Goal: Information Seeking & Learning: Learn about a topic

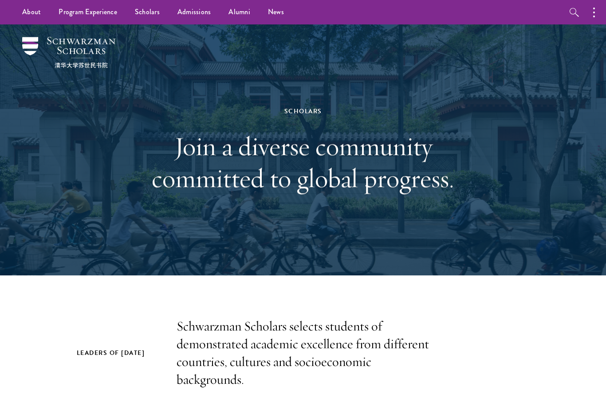
click at [141, 14] on link "Scholars" at bounding box center [147, 12] width 43 height 24
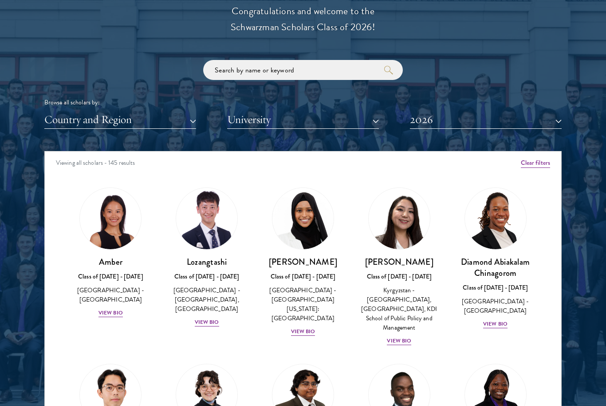
scroll to position [1012, 0]
click at [500, 325] on div "Diamond Abiakalam Chinagorom Class of 2025 - 2026 Nigeria - Mount Holyoke Colle…" at bounding box center [495, 292] width 79 height 73
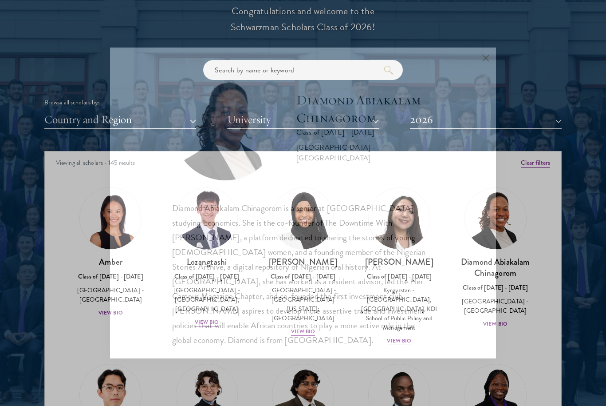
scroll to position [1042, 0]
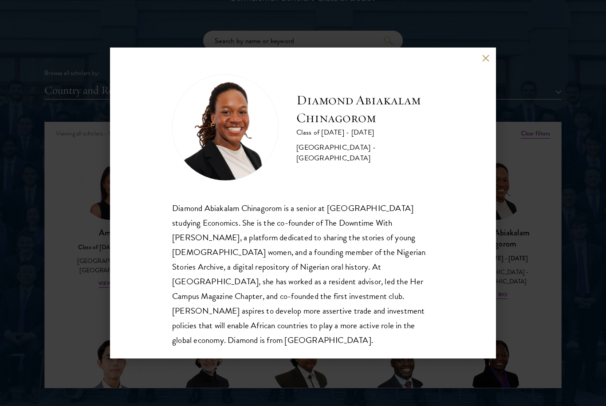
click at [483, 61] on button at bounding box center [486, 58] width 8 height 8
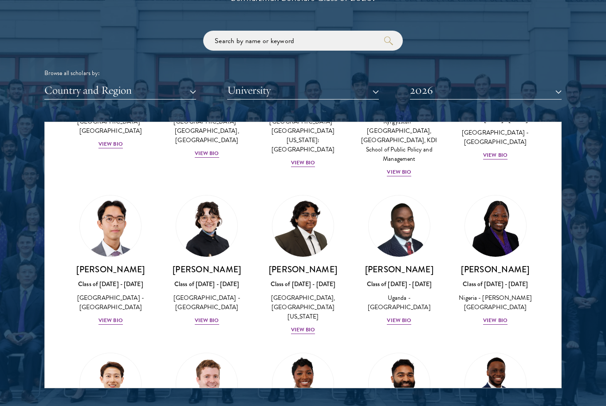
scroll to position [141, 0]
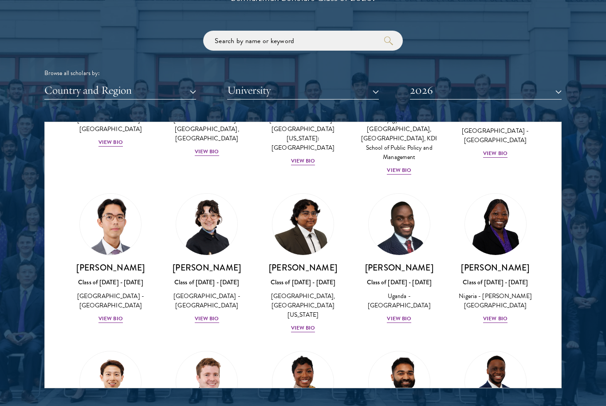
click at [504, 323] on div "View Bio" at bounding box center [495, 318] width 24 height 8
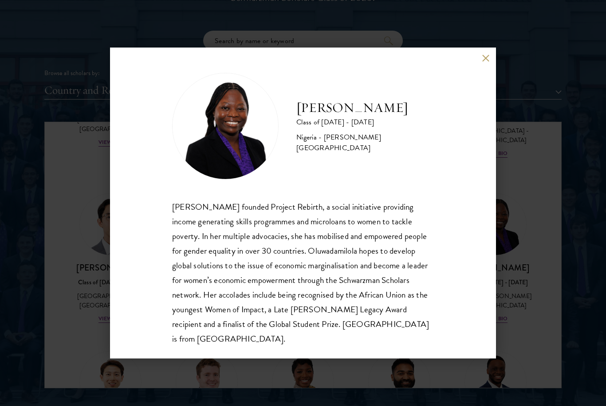
scroll to position [1, 0]
click at [482, 61] on button at bounding box center [486, 58] width 8 height 8
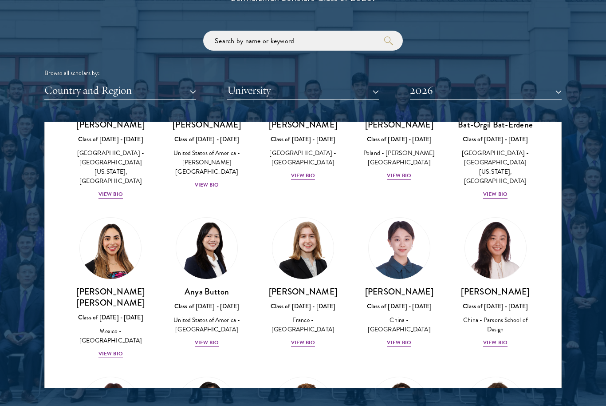
scroll to position [619, 0]
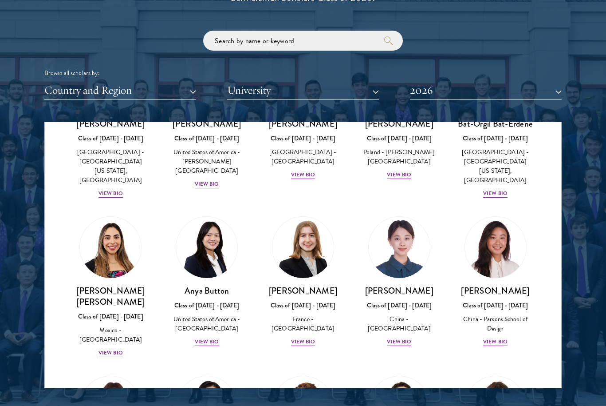
click at [210, 337] on div "View Bio" at bounding box center [207, 341] width 24 height 8
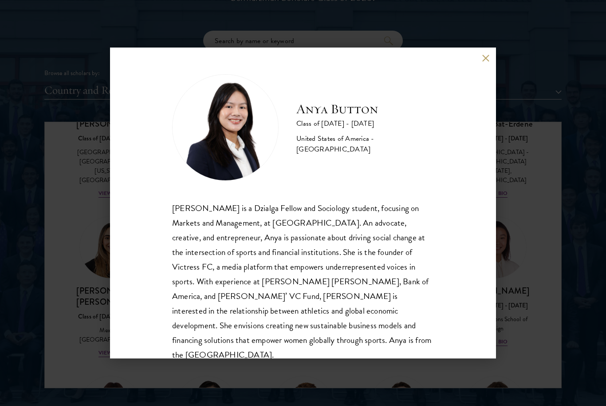
click at [489, 57] on button at bounding box center [486, 58] width 8 height 8
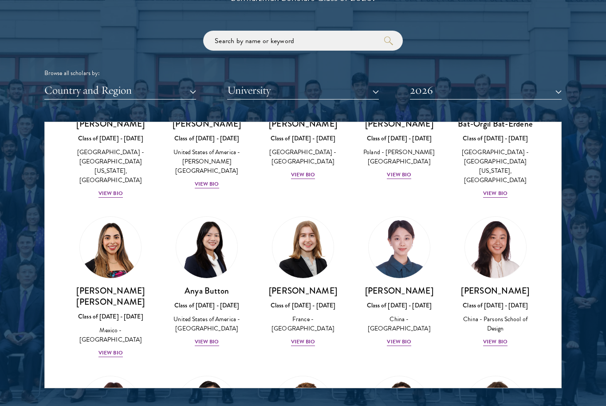
click at [407, 337] on div "View Bio" at bounding box center [399, 341] width 24 height 8
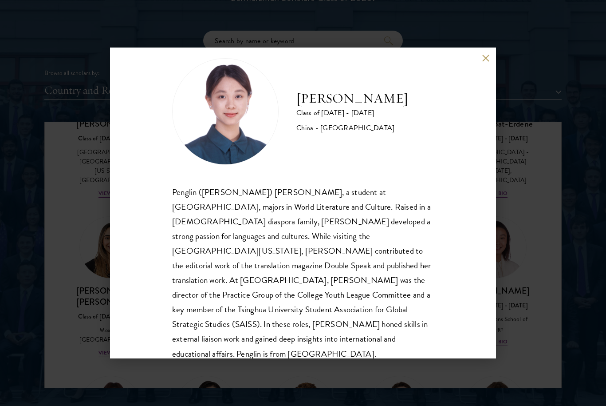
scroll to position [16, 0]
click at [486, 74] on div "Claire Chen Class of 2025 - 2026 China - Tsinghua University Penglin (Claire) C…" at bounding box center [303, 202] width 386 height 311
click at [483, 60] on button at bounding box center [486, 58] width 8 height 8
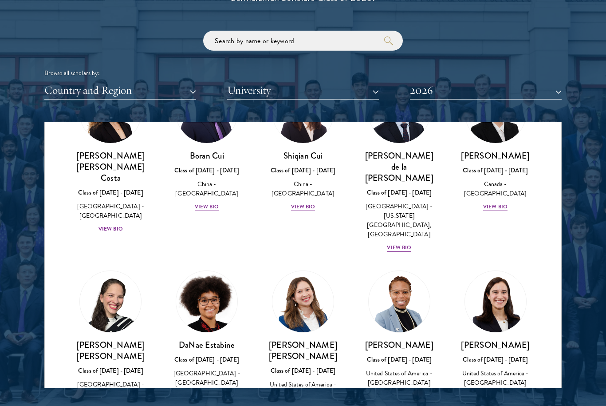
scroll to position [1103, 0]
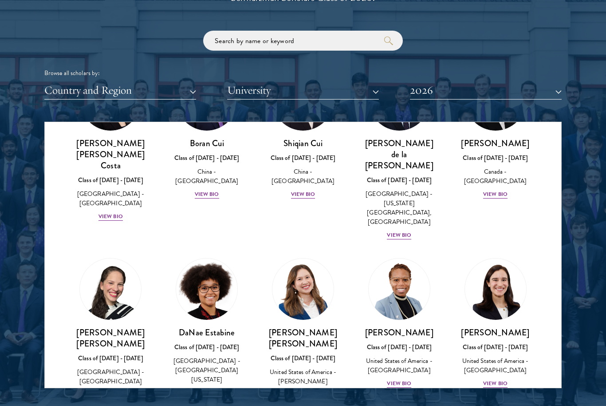
click at [405, 379] on div "View Bio" at bounding box center [399, 383] width 24 height 8
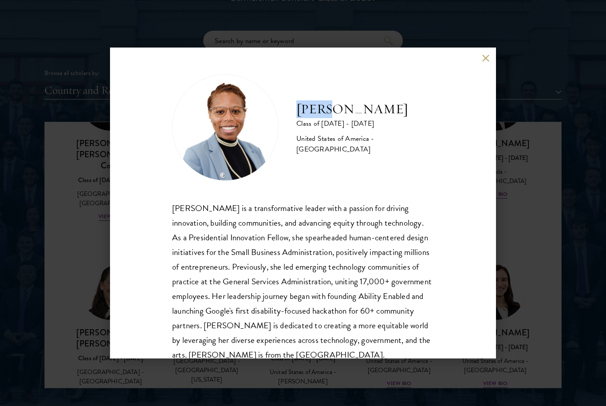
click at [485, 71] on div "Eboni Freeman Class of 2025 - 2026 United States of America - Emory University …" at bounding box center [303, 202] width 386 height 311
click at [484, 70] on div "Eboni Freeman Class of 2025 - 2026 United States of America - Emory University …" at bounding box center [303, 202] width 386 height 311
click at [485, 57] on button at bounding box center [486, 58] width 8 height 8
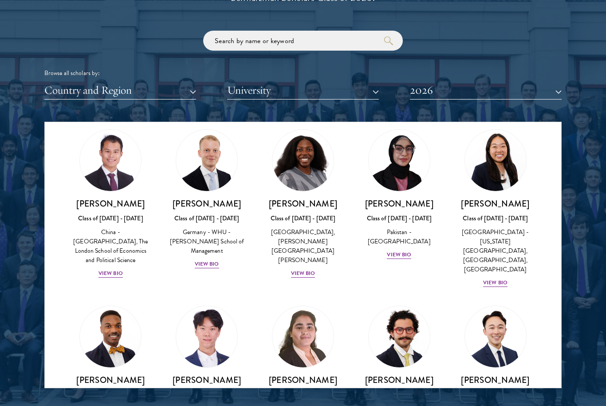
scroll to position [1763, 0]
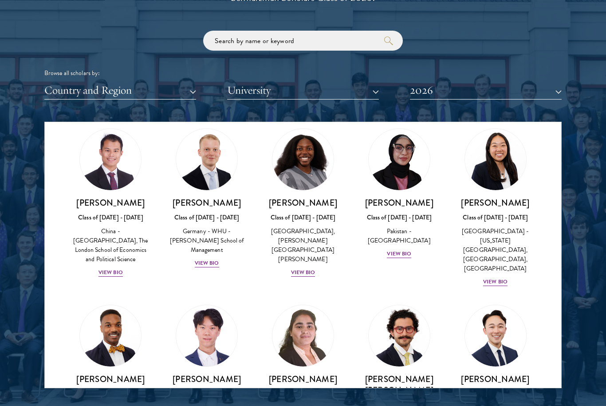
click at [300, 373] on div "Ishita Kapoor Class of 2025 - 2026 India - Dr. A P J Abdul Kalam Technical Univ…" at bounding box center [303, 404] width 79 height 62
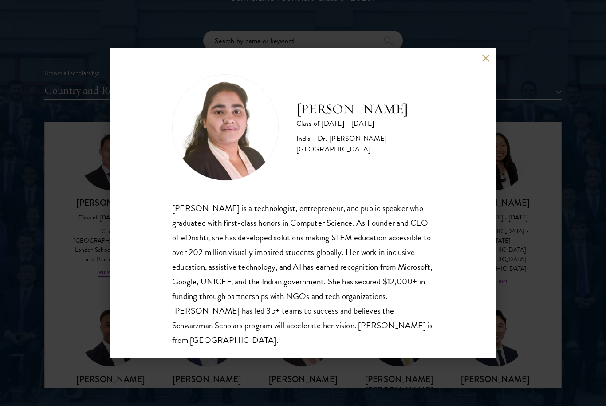
click at [488, 61] on button at bounding box center [486, 58] width 8 height 8
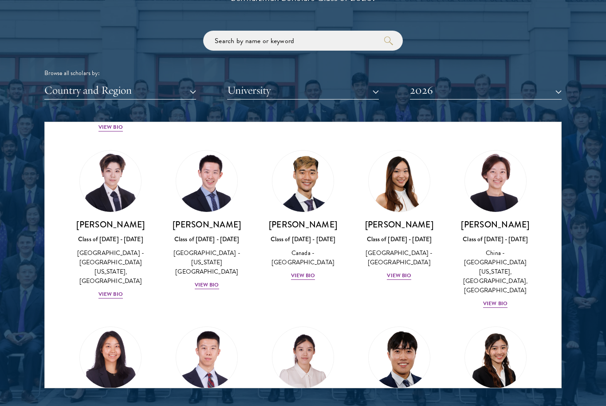
scroll to position [2410, 0]
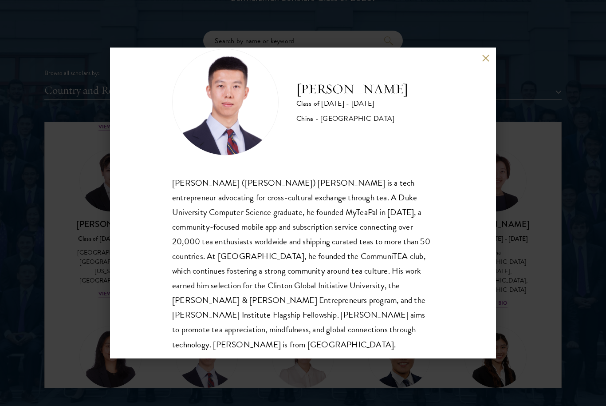
scroll to position [26, 0]
click at [482, 64] on div "Vincent Liu Class of 2025 - 2026 China - Duke University Jie (Vincent) Liu is a…" at bounding box center [303, 202] width 386 height 311
click at [483, 61] on button at bounding box center [486, 58] width 8 height 8
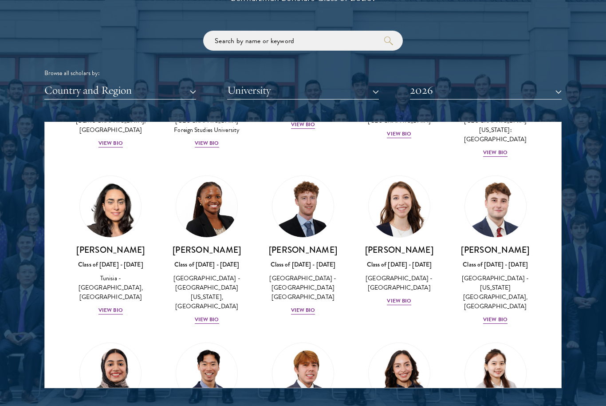
scroll to position [2895, 0]
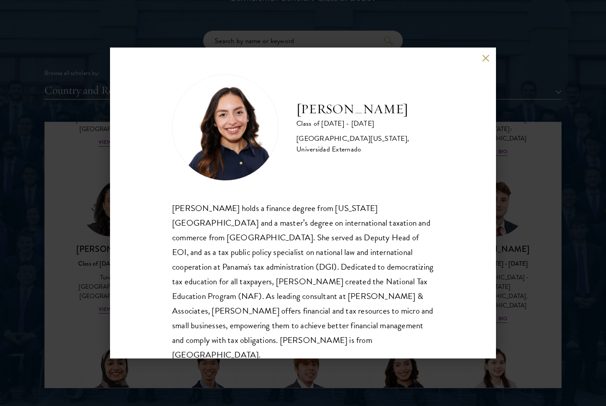
click at [492, 50] on div "Nicole Montufar Class of 2025 - 2026 Panama - Florida State University, Univers…" at bounding box center [303, 202] width 386 height 311
click at [486, 59] on button at bounding box center [486, 58] width 8 height 8
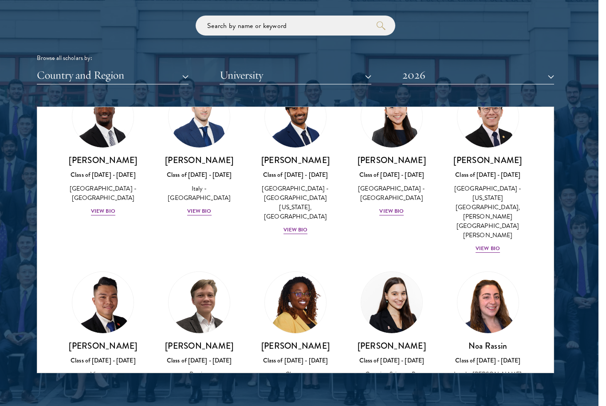
scroll to position [3293, 0]
click at [488, 392] on div "View Bio" at bounding box center [488, 396] width 24 height 8
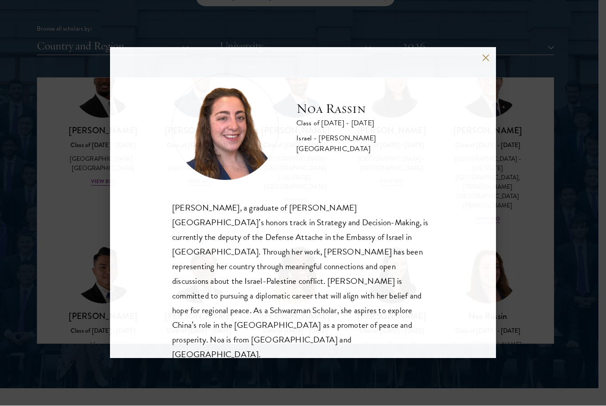
scroll to position [1086, 8]
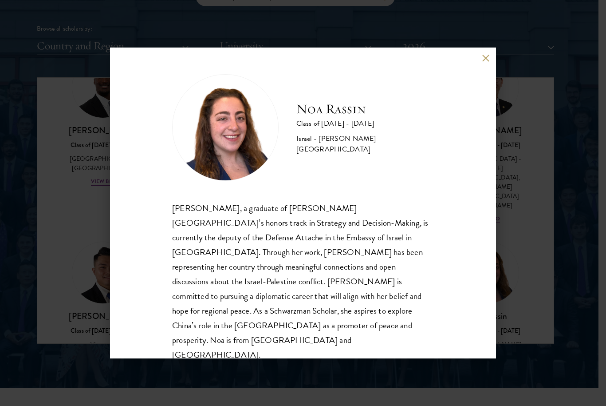
click at [480, 67] on div "Noa Rassin Class of 2025 - 2026 Israel - Reichman University Noa Rassin, a grad…" at bounding box center [303, 202] width 386 height 311
click at [482, 67] on div "Noa Rassin Class of 2025 - 2026 Israel - Reichman University Noa Rassin, a grad…" at bounding box center [303, 202] width 386 height 311
click at [486, 62] on button at bounding box center [486, 58] width 8 height 8
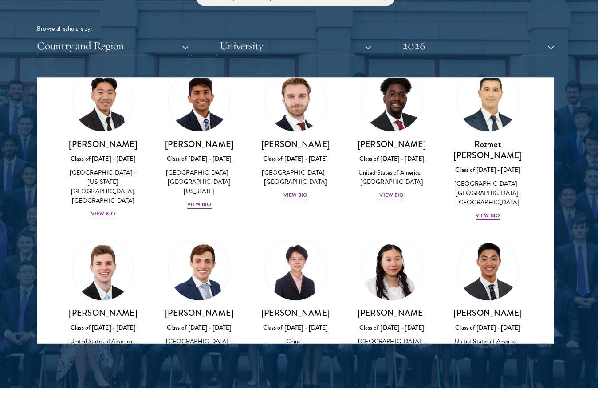
scroll to position [4105, 0]
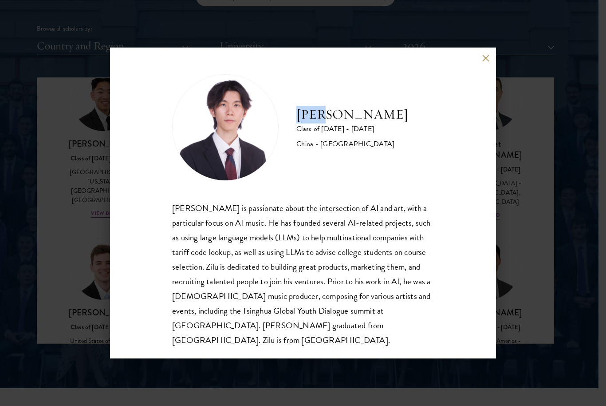
click at [486, 61] on button at bounding box center [486, 58] width 8 height 8
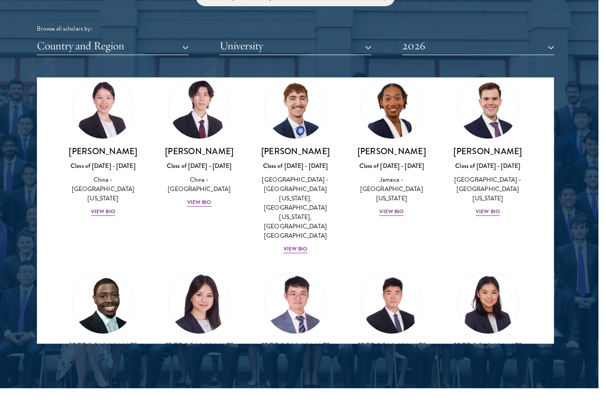
scroll to position [4442, 0]
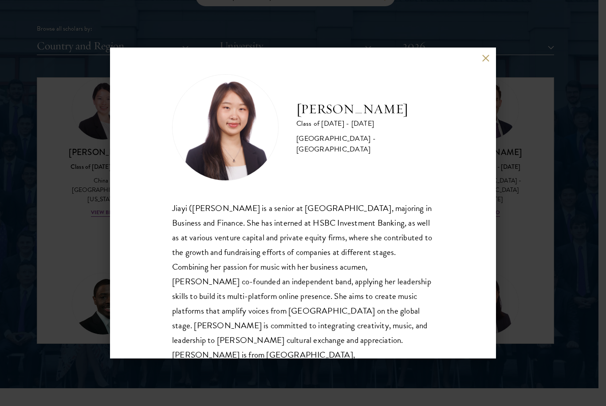
click at [103, 283] on div "Dora Zhang Class of 2025 - 2026 China - Peking University Jiayi (Dora) Zhang is…" at bounding box center [303, 203] width 606 height 406
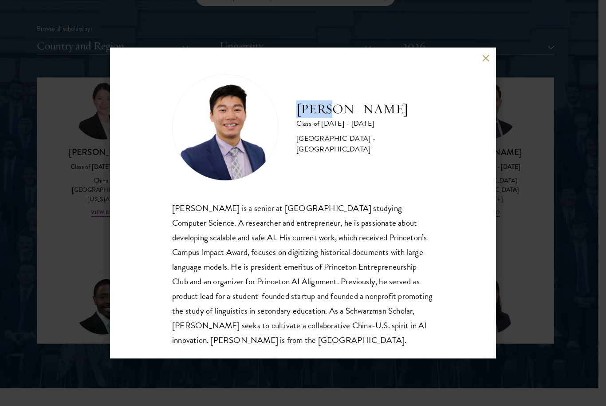
click at [485, 60] on button at bounding box center [486, 58] width 8 height 8
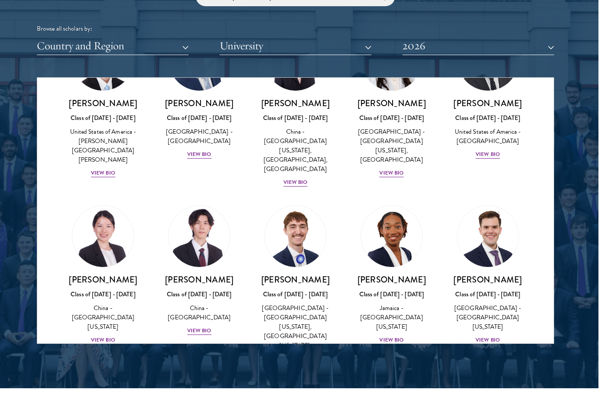
scroll to position [4314, 0]
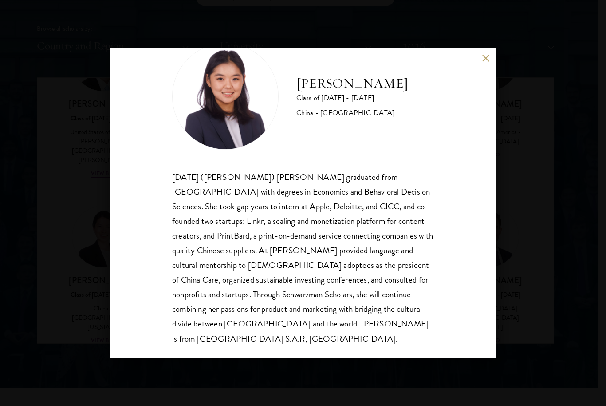
scroll to position [30, 0]
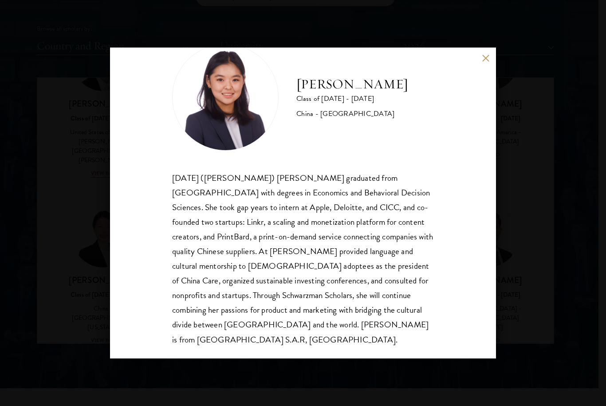
click at [488, 54] on button at bounding box center [486, 58] width 8 height 8
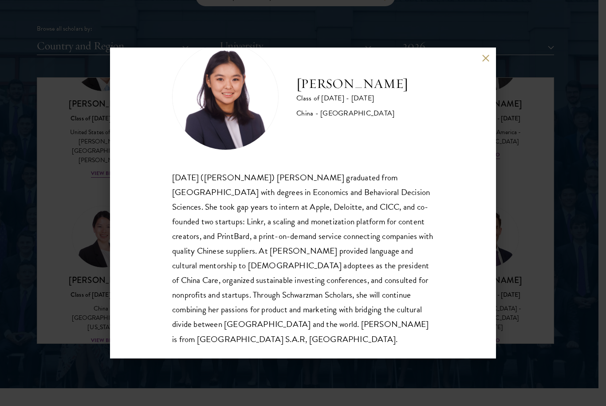
scroll to position [30, 0]
click at [487, 51] on div "Jing Jing Yang Class of 2025 - 2026 China - Brown University Xiaohan (Jing Jing…" at bounding box center [303, 202] width 386 height 311
click at [479, 56] on div "Jing Jing Yang Class of 2025 - 2026 China - Brown University Xiaohan (Jing Jing…" at bounding box center [303, 202] width 386 height 311
click at [489, 58] on button at bounding box center [486, 58] width 8 height 8
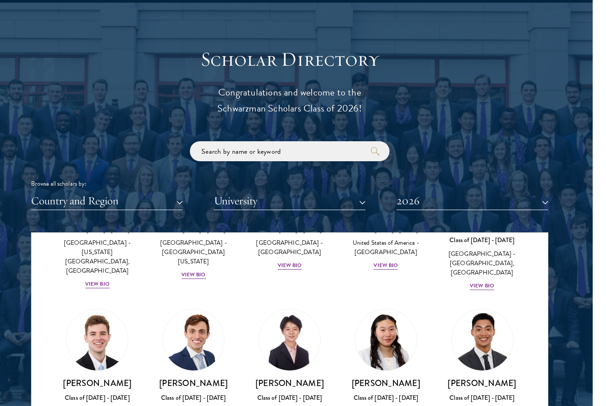
scroll to position [4190, 0]
